Goal: Obtain resource: Obtain resource

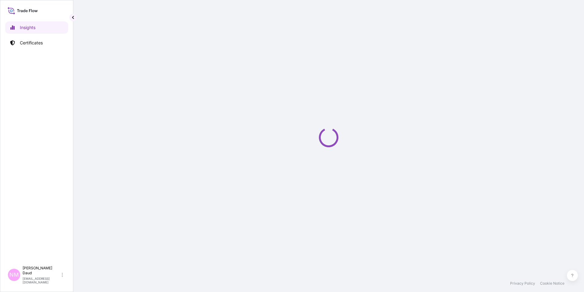
select select "2025"
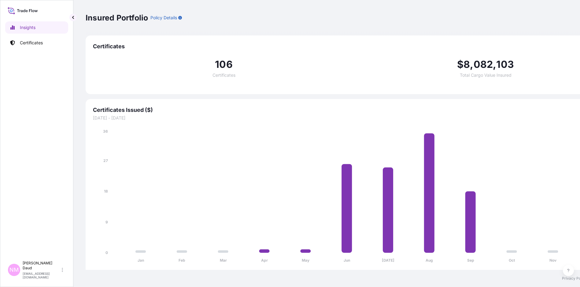
click at [45, 47] on link "Certificates" at bounding box center [36, 43] width 63 height 12
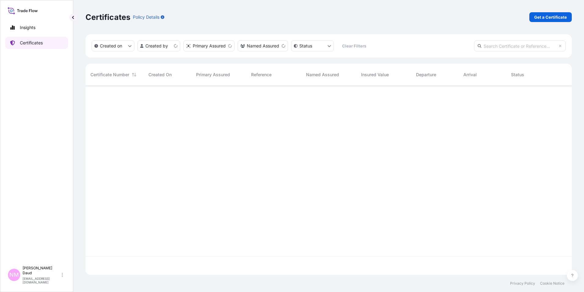
scroll to position [188, 482]
click at [556, 19] on p "Get a Certificate" at bounding box center [550, 17] width 33 height 6
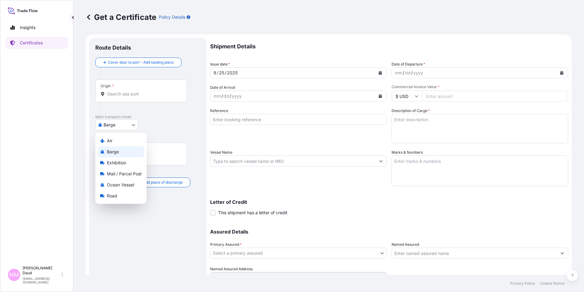
click at [120, 126] on body "Insights Certificates NM Nor Masniza Daud [EMAIL_ADDRESS][DOMAIN_NAME] Get a Ce…" at bounding box center [292, 146] width 584 height 292
click at [116, 198] on span "Road" at bounding box center [112, 196] width 10 height 6
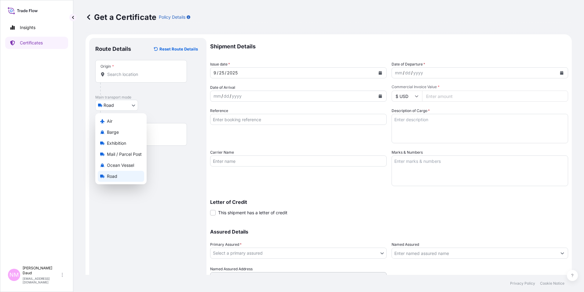
click at [136, 104] on body "Insights Certificates NM Nor Masniza Daud [EMAIL_ADDRESS][DOMAIN_NAME] Get a Ce…" at bounding box center [292, 146] width 584 height 292
click at [123, 165] on span "Ocean Vessel" at bounding box center [120, 165] width 27 height 6
select select "Ocean Vessel"
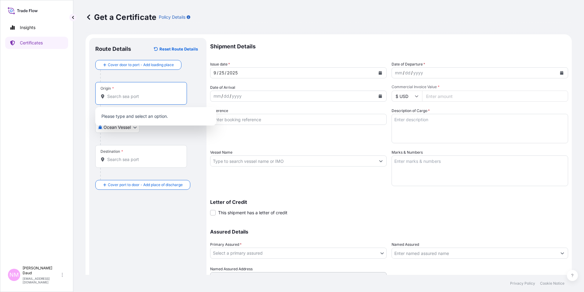
click at [121, 96] on input "Origin *" at bounding box center [143, 96] width 72 height 6
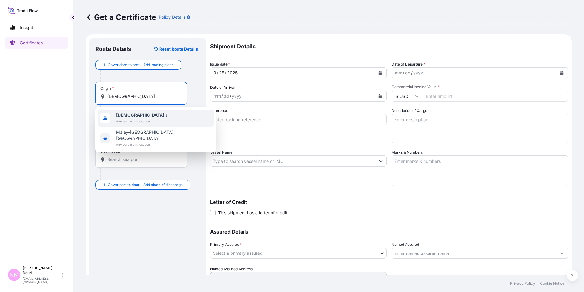
click at [138, 114] on span "Malays ia" at bounding box center [142, 115] width 52 height 6
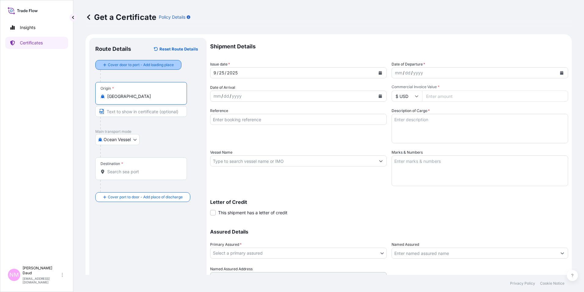
type input "Malaysia"
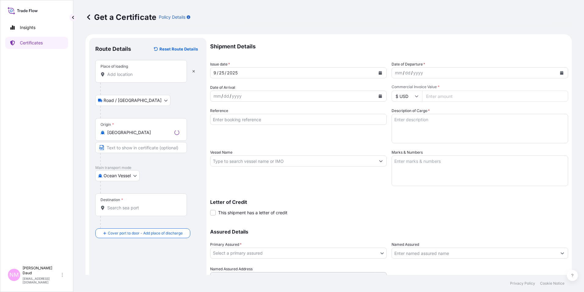
click at [131, 77] on div "Place of loading" at bounding box center [141, 71] width 92 height 23
click at [131, 77] on input "Place of loading" at bounding box center [143, 74] width 72 height 6
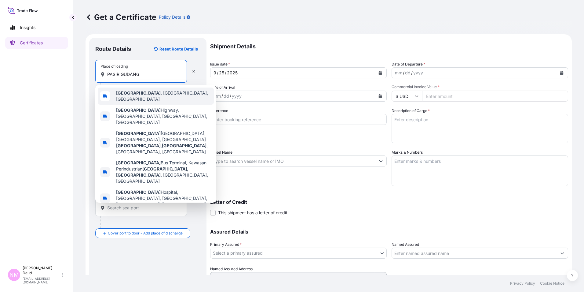
click at [141, 93] on b "Pasir Gudang" at bounding box center [138, 92] width 45 height 5
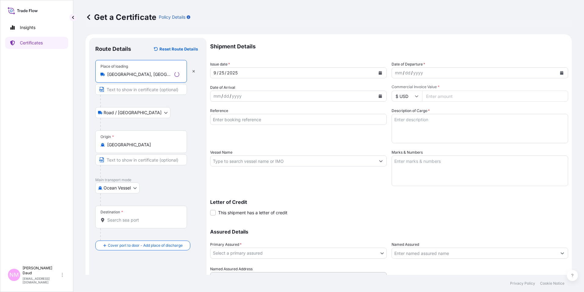
scroll to position [29, 0]
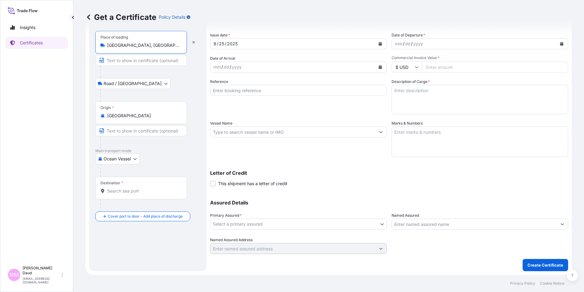
type input "Pasir Gudang, Johor, Malaysia"
click at [129, 192] on input "Destination *" at bounding box center [143, 191] width 72 height 6
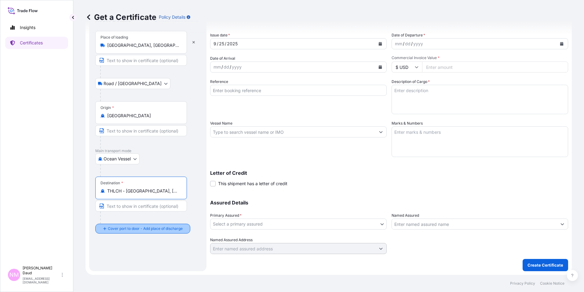
type input "THLCH - Laem Chabang, Thailand"
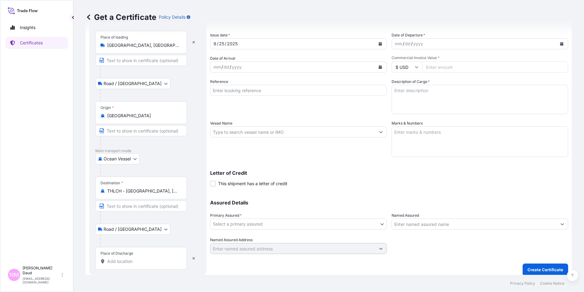
scroll to position [34, 0]
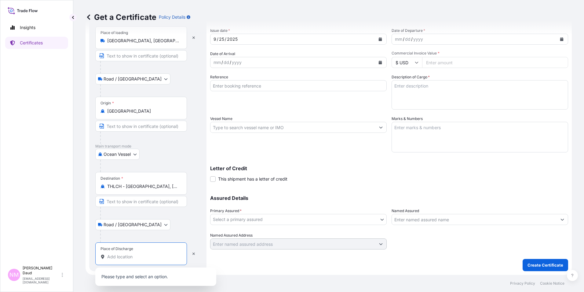
click at [125, 257] on input "Place of Discharge" at bounding box center [143, 256] width 72 height 6
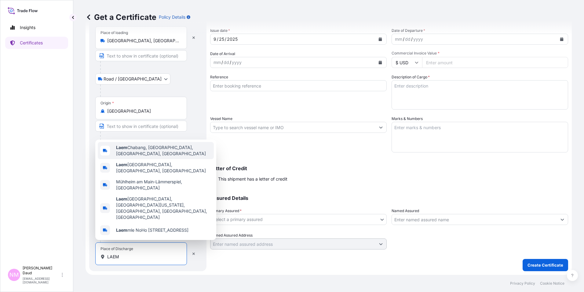
click at [140, 156] on span "Laem Chabang, Bang Lamung District, Chon Buri, Thailand" at bounding box center [163, 150] width 95 height 12
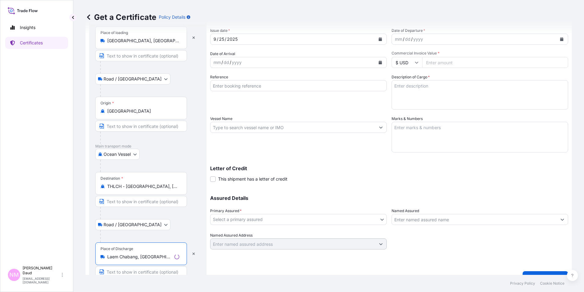
type input "Laem Chabang, Bang Lamung District, Chon Buri, Thailand"
click at [134, 224] on body "0 options available. 5 options available. Insights Certificates NM Nor Masniza …" at bounding box center [292, 146] width 584 height 292
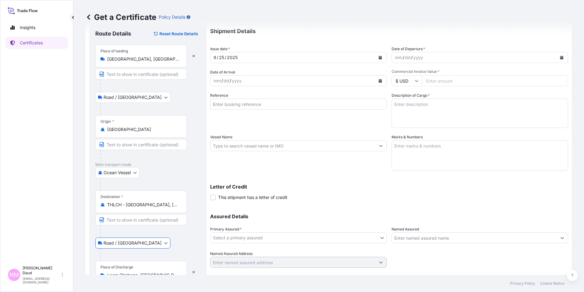
scroll to position [0, 0]
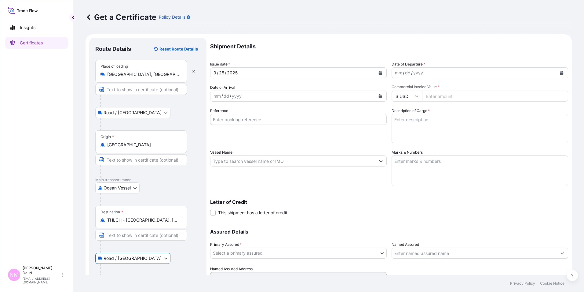
click at [560, 73] on icon "Calendar" at bounding box center [561, 73] width 3 height 4
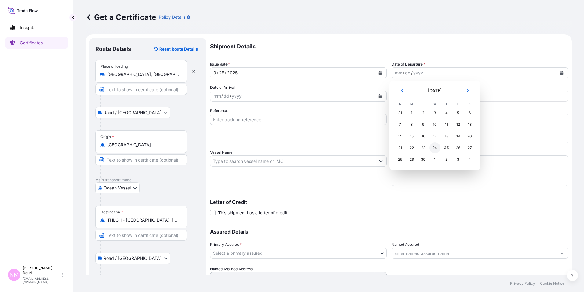
click at [435, 147] on div "24" at bounding box center [435, 147] width 11 height 11
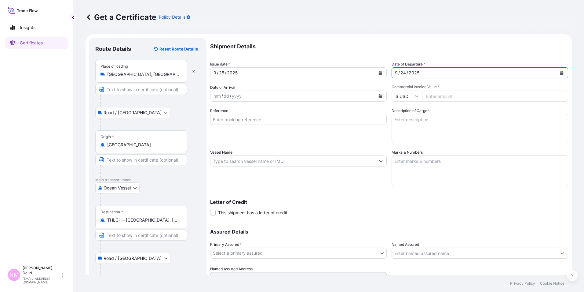
click at [438, 95] on input "Commercial Invoice Value *" at bounding box center [495, 95] width 146 height 11
type input "73860"
click at [414, 124] on textarea "Description of Cargo *" at bounding box center [480, 128] width 177 height 29
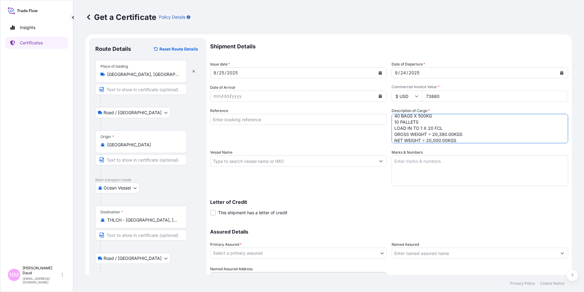
scroll to position [16, 0]
type textarea "ZINC METAL PIGMENT SUPERFINE EP 40 BAGS X 500KG 10 PALLETS LOAD IN TO 1 X 20 FC…"
click at [416, 164] on textarea "Marks & Numbers" at bounding box center [480, 170] width 177 height 31
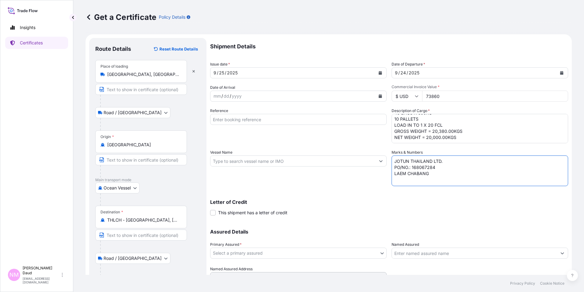
type textarea "JOTUN THAILAND LTD. PO/NO.: 168067284 LAEM CHABANG"
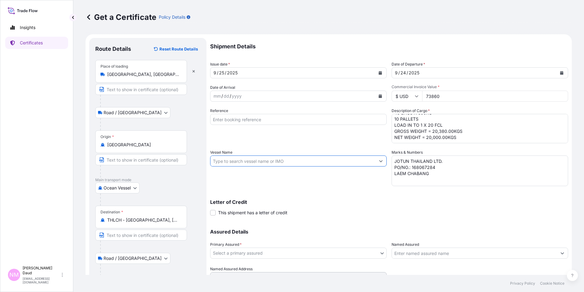
click at [295, 164] on input "Vessel Name" at bounding box center [293, 160] width 165 height 11
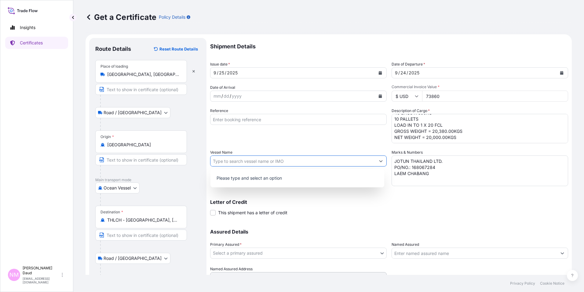
click at [380, 162] on icon "Show suggestions" at bounding box center [381, 161] width 4 height 4
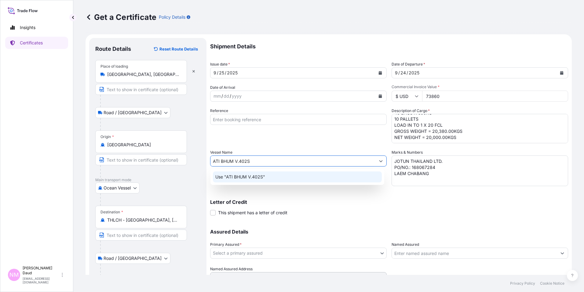
click at [312, 176] on div "Use "ATI BHUM V.402S"" at bounding box center [297, 176] width 169 height 11
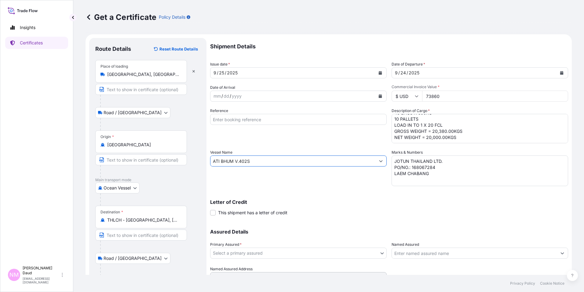
type input "ATI BHUM V.402S"
click at [315, 115] on input "Reference" at bounding box center [298, 119] width 177 height 11
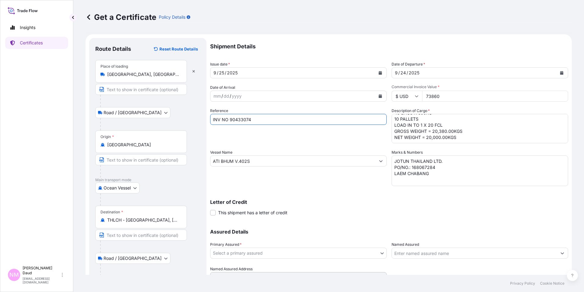
type input "INV NO 90433074"
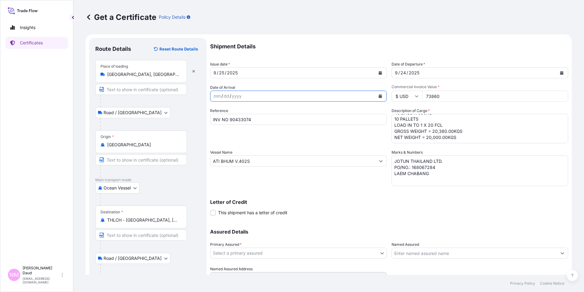
click at [376, 96] on button "Calendar" at bounding box center [381, 96] width 10 height 10
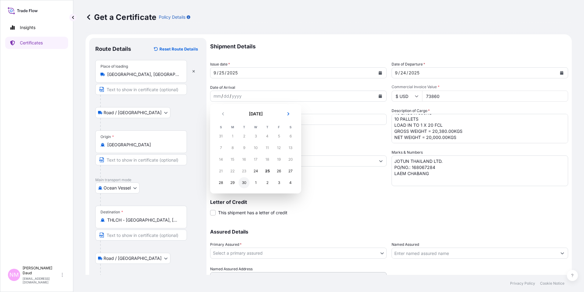
click at [246, 183] on div "30" at bounding box center [244, 182] width 11 height 11
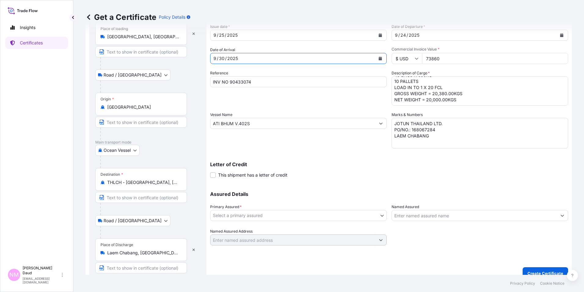
scroll to position [46, 0]
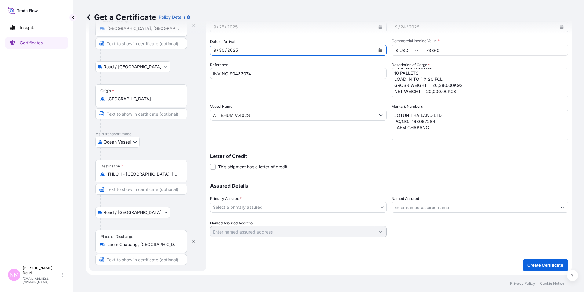
click at [343, 205] on body "Selected Date: Tuesday, September 30, 2025 Insights Certificates NM Nor Masniza…" at bounding box center [292, 146] width 584 height 292
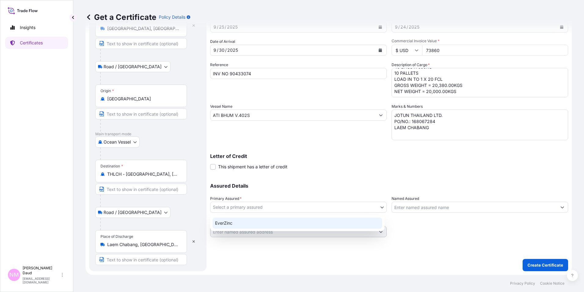
click at [261, 224] on div "EverZinc" at bounding box center [298, 222] width 170 height 11
select select "31493"
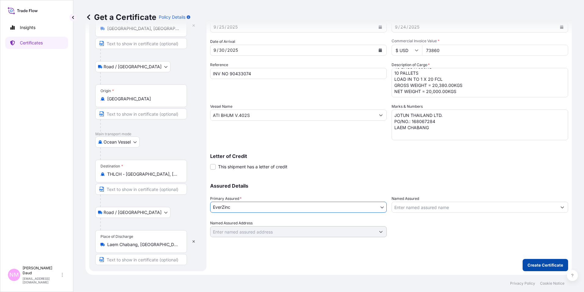
click at [536, 267] on p "Create Certificate" at bounding box center [546, 265] width 36 height 6
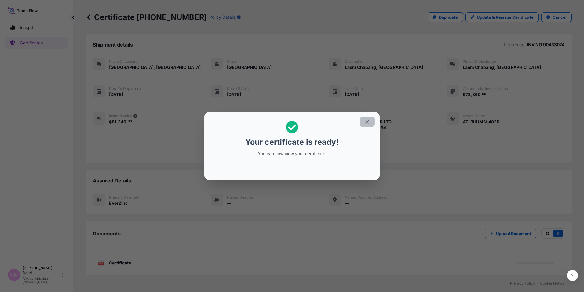
click at [369, 122] on icon "button" at bounding box center [368, 122] width 6 height 6
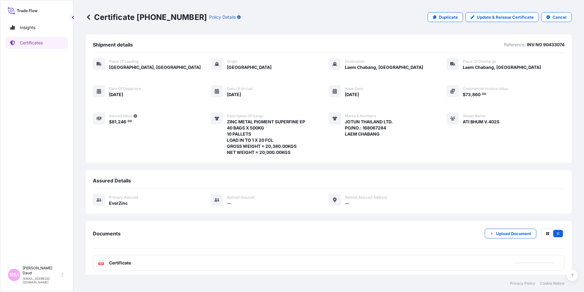
scroll to position [3, 0]
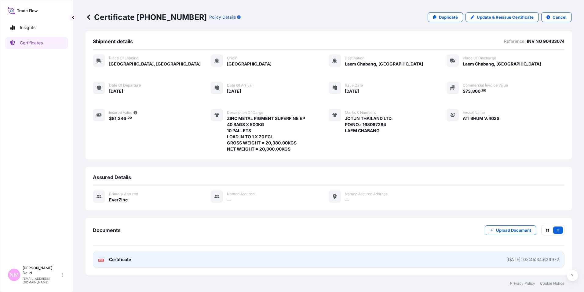
click at [444, 259] on link "PDF Certificate 2025-09-25T02:45:34.629972" at bounding box center [329, 259] width 472 height 16
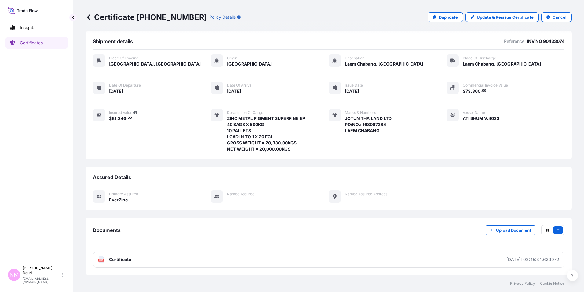
click at [90, 16] on icon at bounding box center [88, 16] width 3 height 5
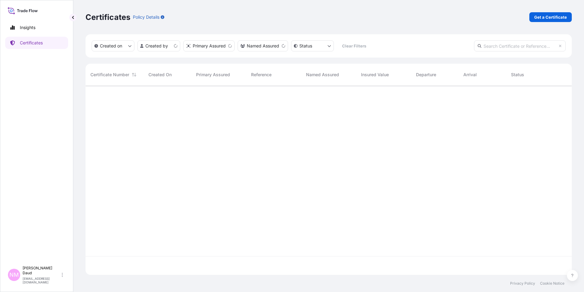
scroll to position [188, 482]
